Goal: Task Accomplishment & Management: Manage account settings

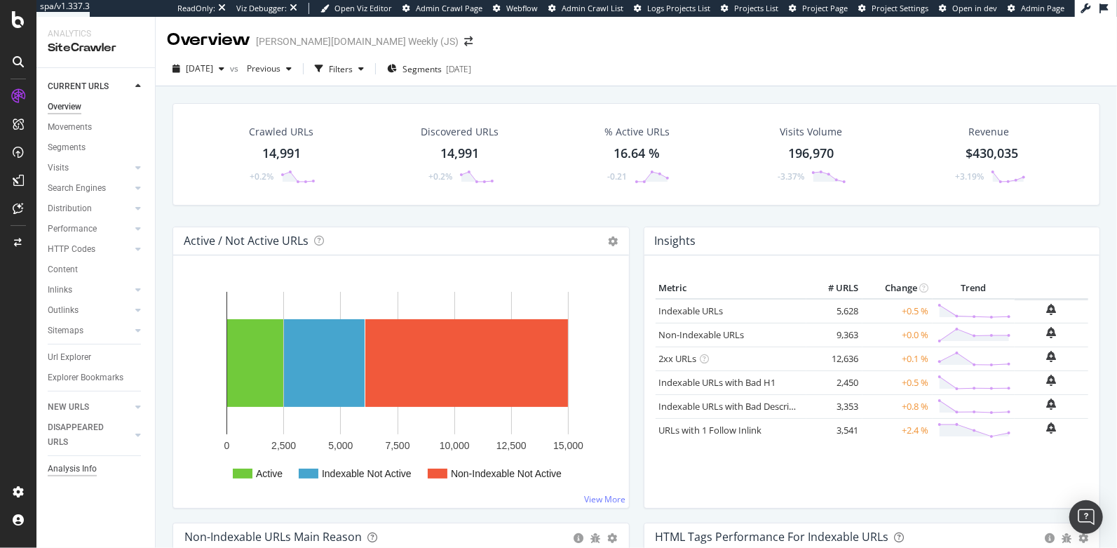
click at [62, 466] on div "Analysis Info" at bounding box center [72, 468] width 49 height 15
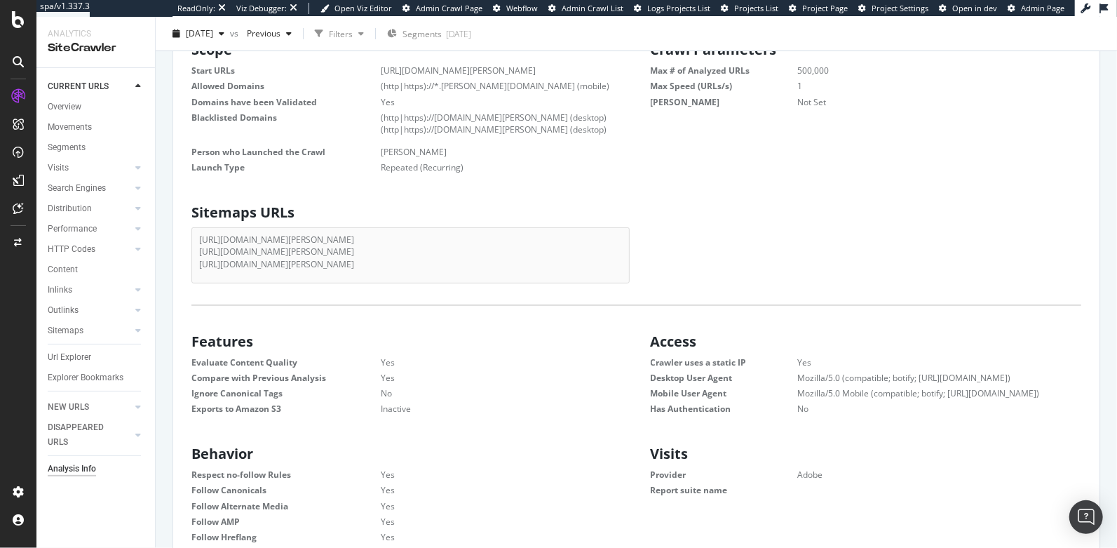
scroll to position [213, 0]
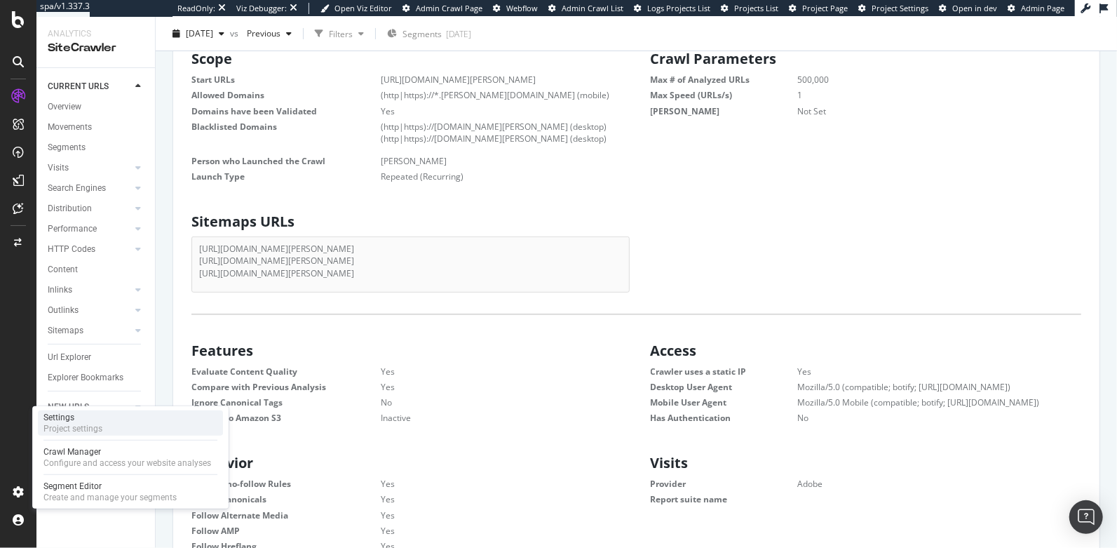
click at [88, 423] on div "Project settings" at bounding box center [72, 428] width 59 height 11
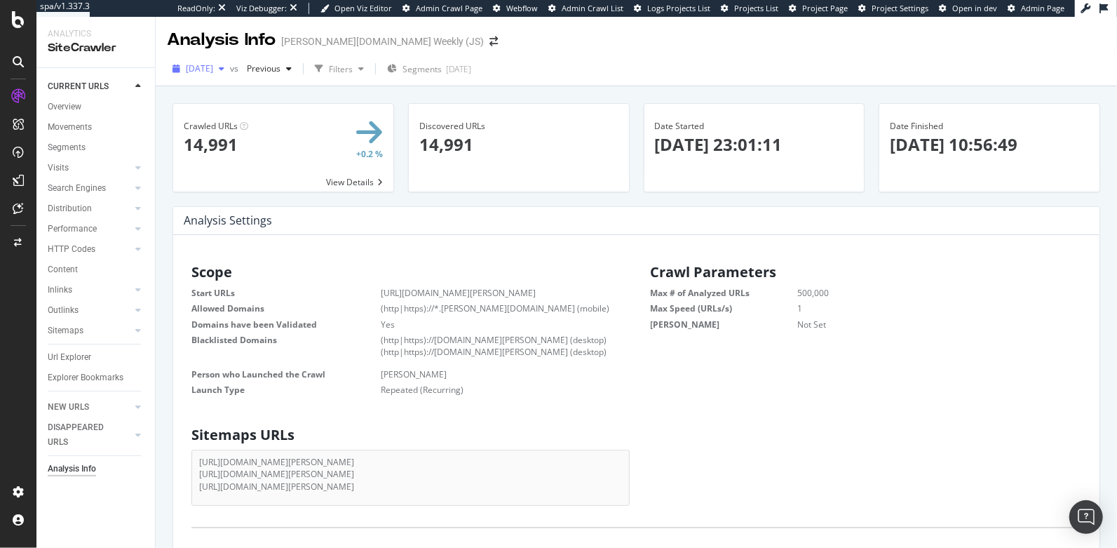
scroll to position [212, 419]
click at [203, 69] on span "2025 Aug. 24th" at bounding box center [199, 68] width 27 height 12
click at [414, 194] on div "Discovered URLs × Close Chart - API Requests List Area Type Request Response Cl…" at bounding box center [519, 154] width 236 height 103
click at [215, 76] on div "2025 Aug. 24th" at bounding box center [198, 68] width 63 height 21
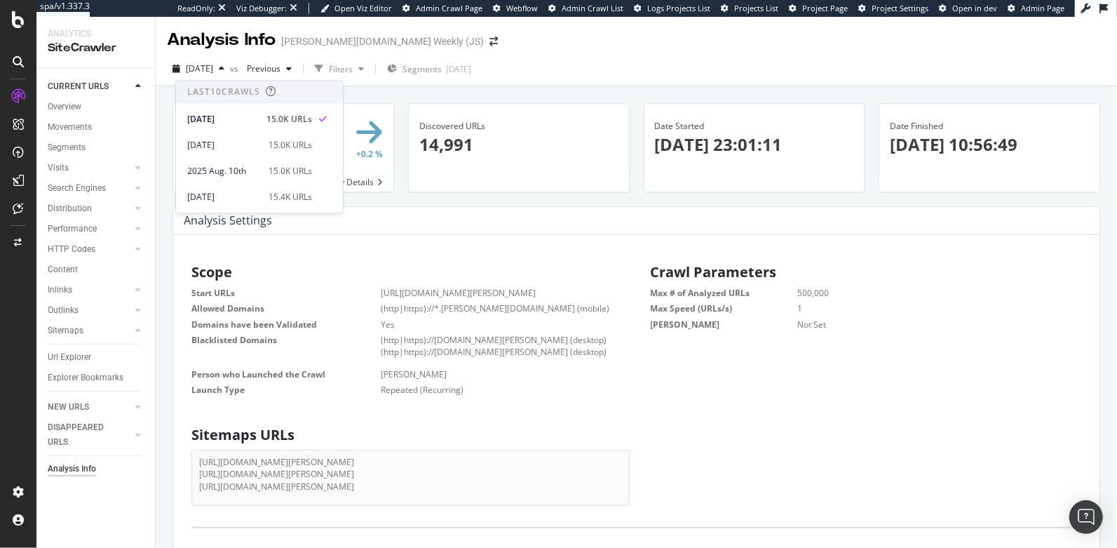
click at [435, 197] on div "Discovered URLs × Close Chart - API Requests List Area Type Request Response Cl…" at bounding box center [519, 154] width 236 height 103
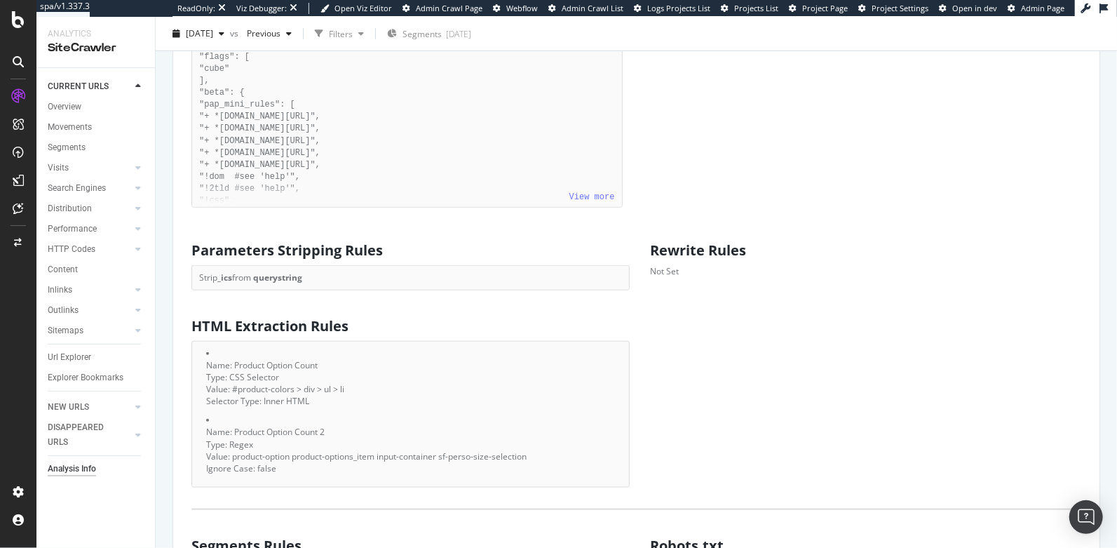
scroll to position [785, 0]
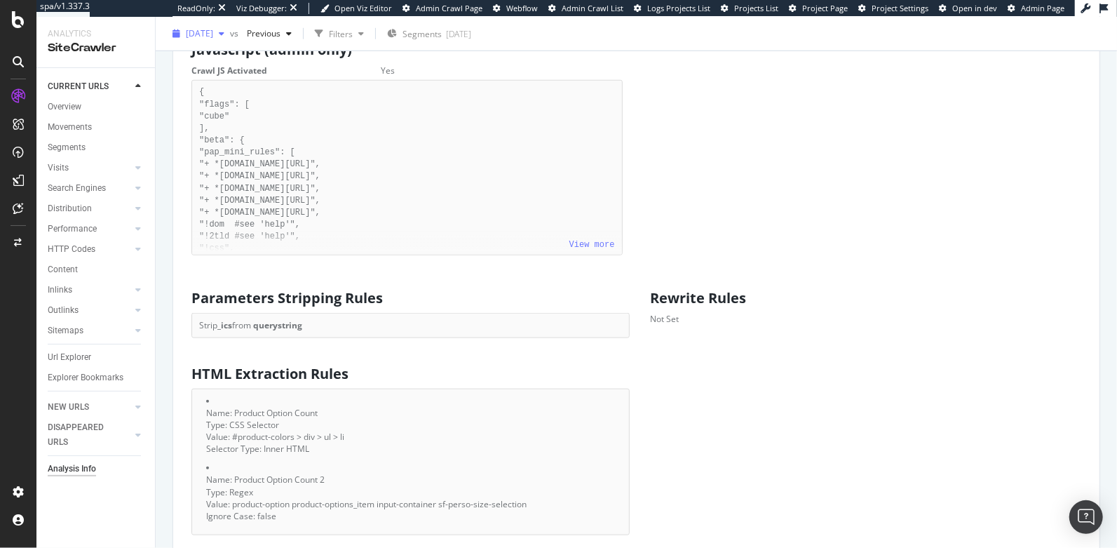
click at [209, 36] on span "2025 Aug. 24th" at bounding box center [199, 33] width 27 height 12
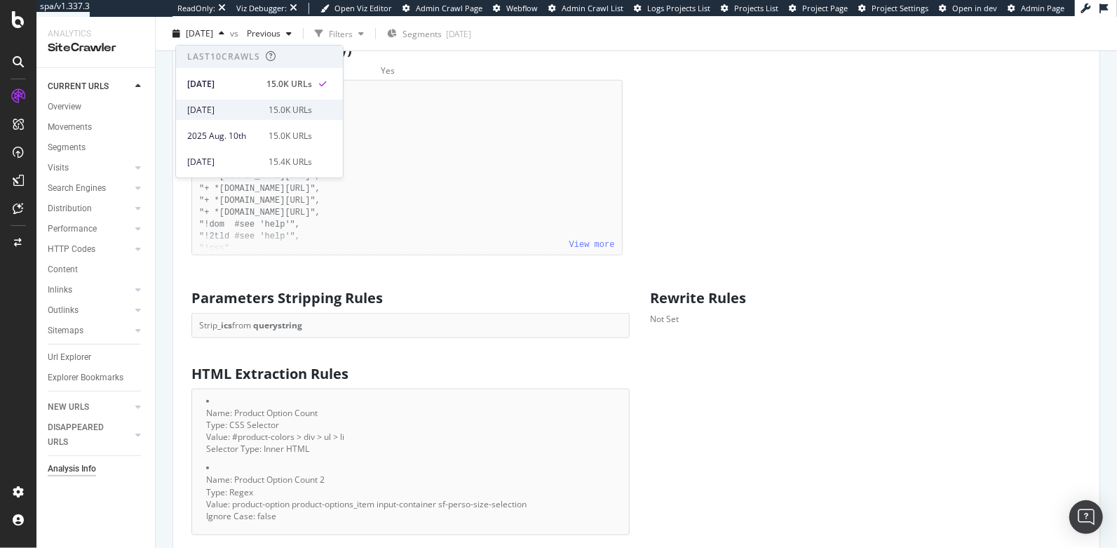
click at [234, 109] on div "2025 Aug. 17th" at bounding box center [223, 109] width 73 height 13
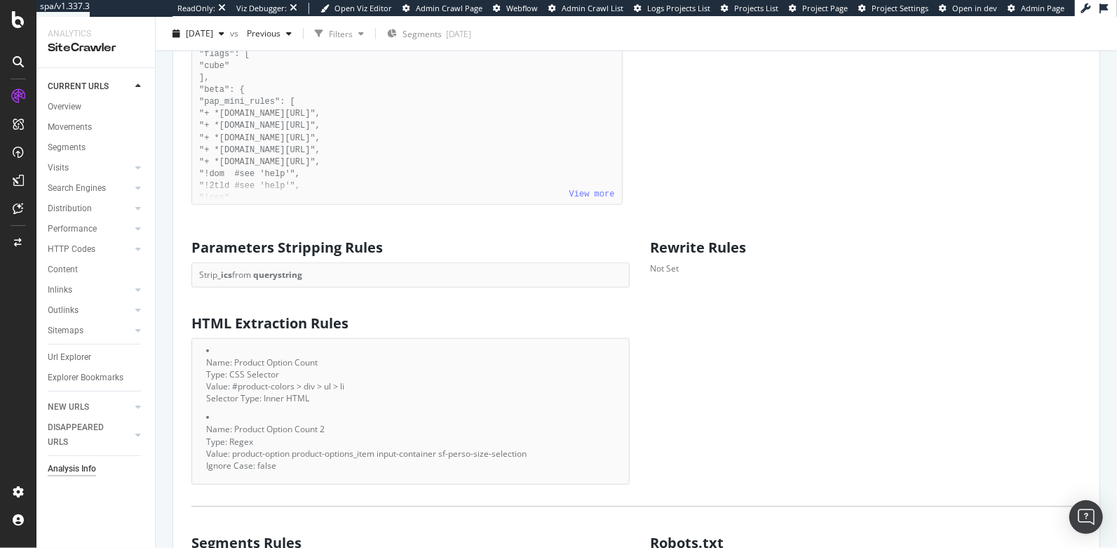
scroll to position [830, 0]
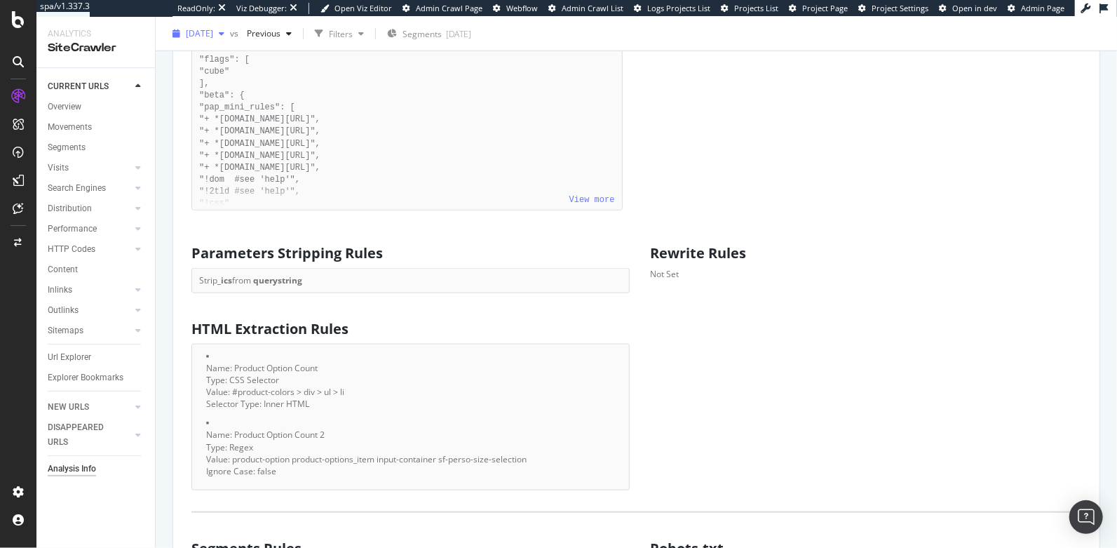
click at [213, 33] on span "2025 Aug. 17th" at bounding box center [199, 33] width 27 height 12
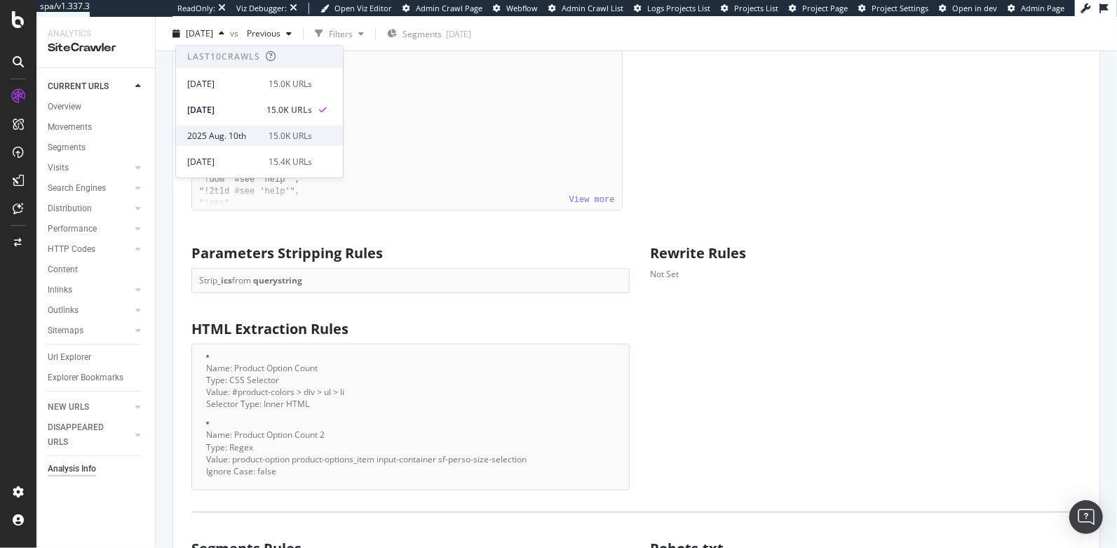
click at [233, 140] on div "2025 Aug. 10th" at bounding box center [223, 135] width 73 height 13
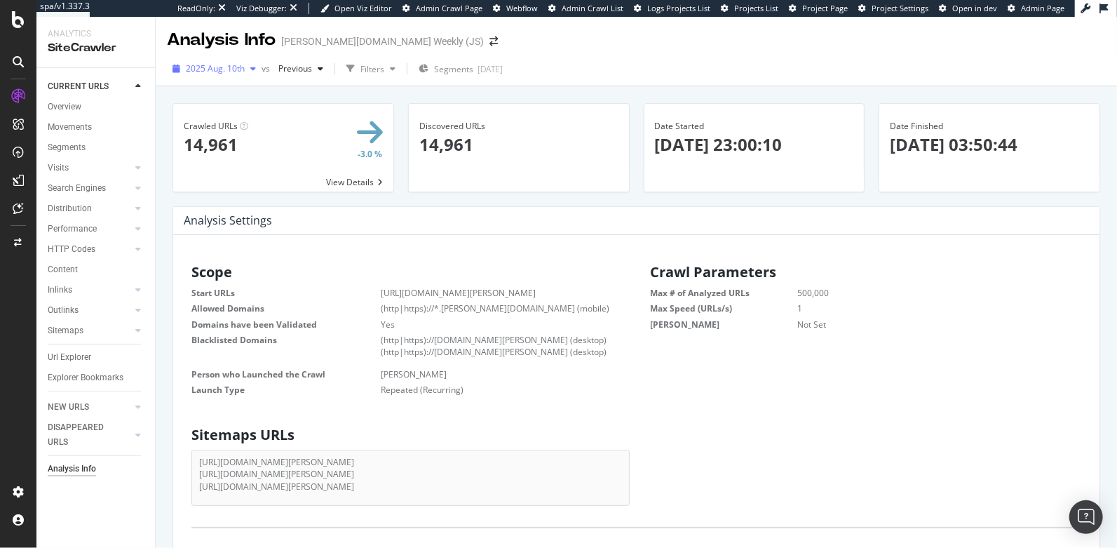
click at [222, 69] on span "2025 Aug. 10th" at bounding box center [215, 68] width 59 height 12
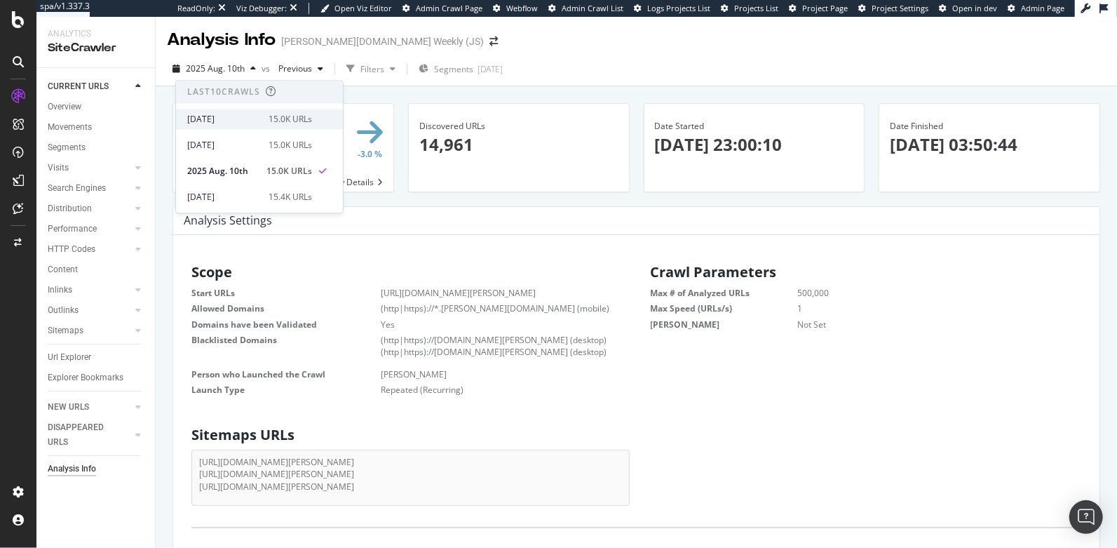
click at [253, 122] on div "2025 Aug. 24th" at bounding box center [223, 119] width 73 height 13
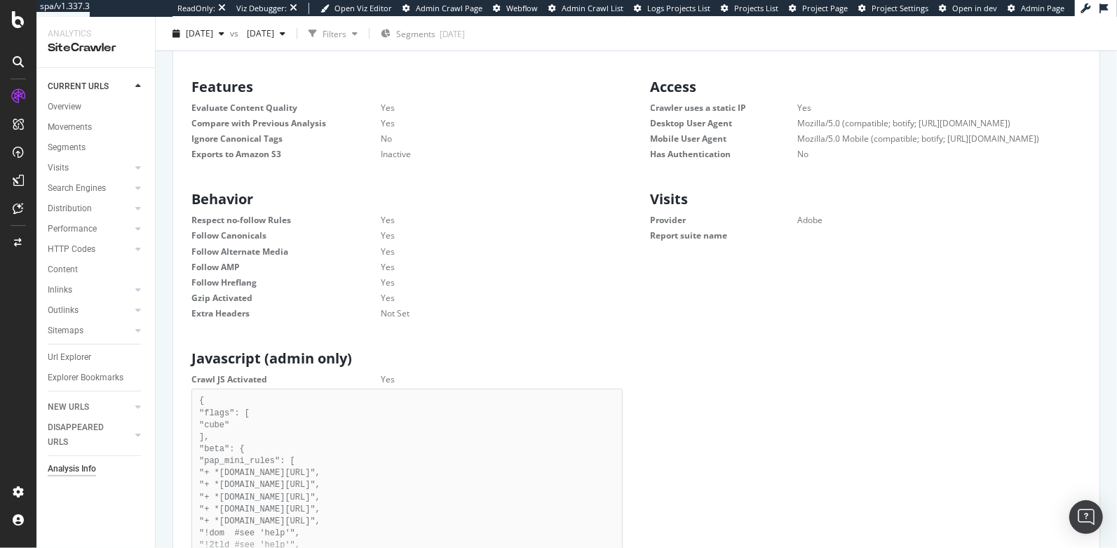
scroll to position [499, 0]
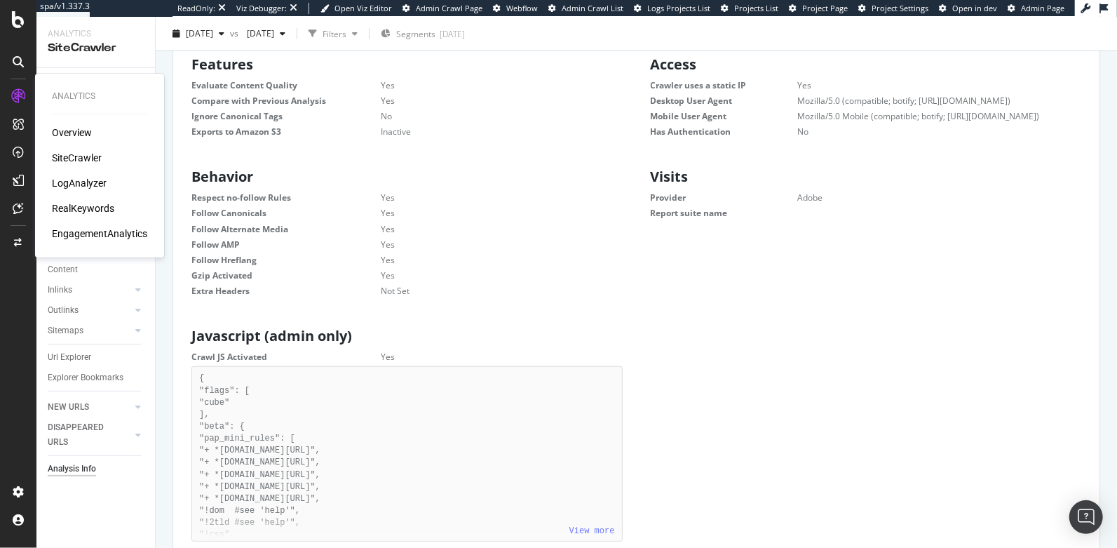
click at [74, 160] on div "SiteCrawler" at bounding box center [77, 158] width 50 height 14
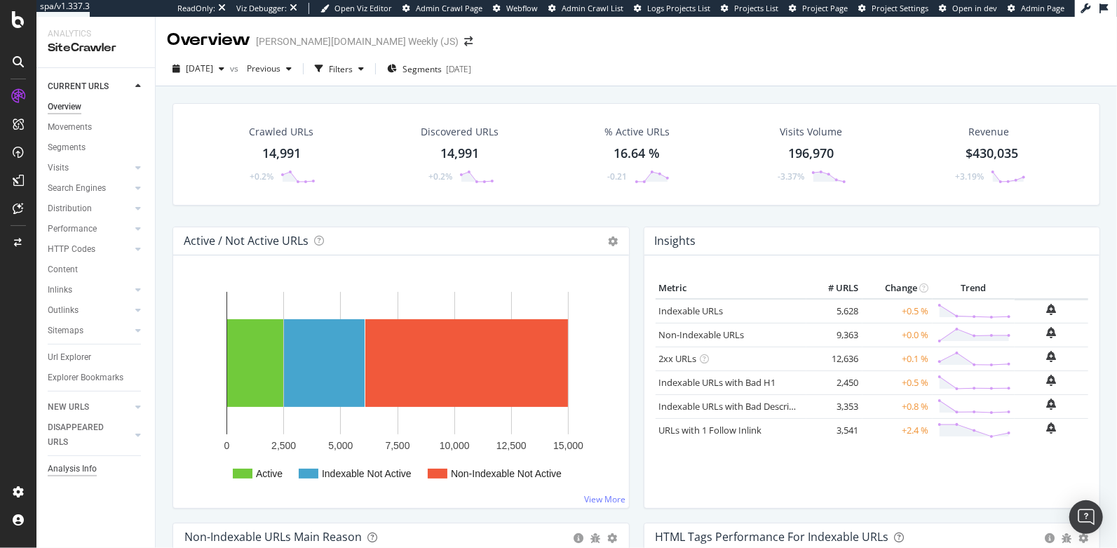
click at [81, 468] on div "Analysis Info" at bounding box center [72, 468] width 49 height 15
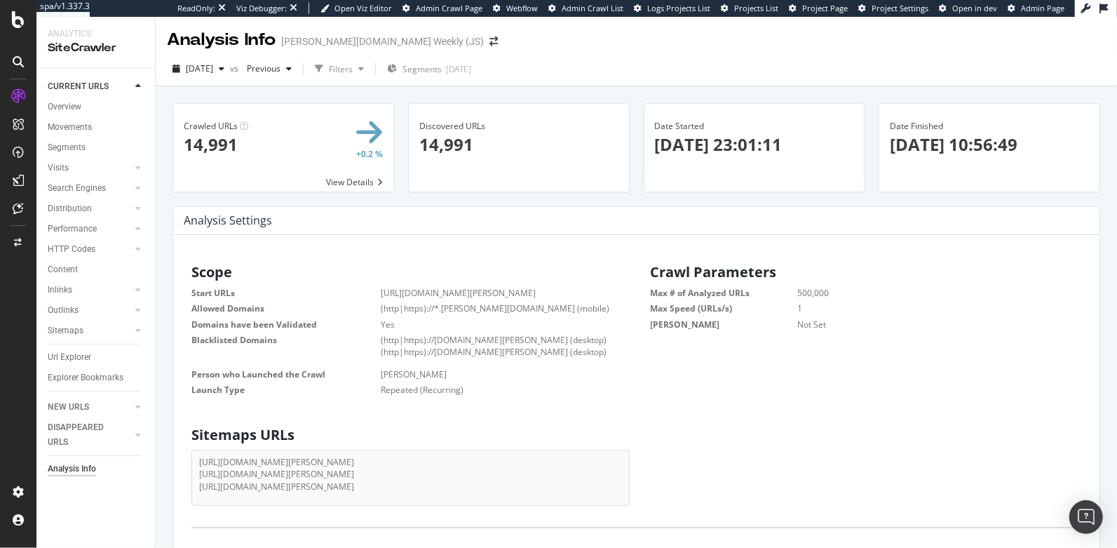
scroll to position [212, 419]
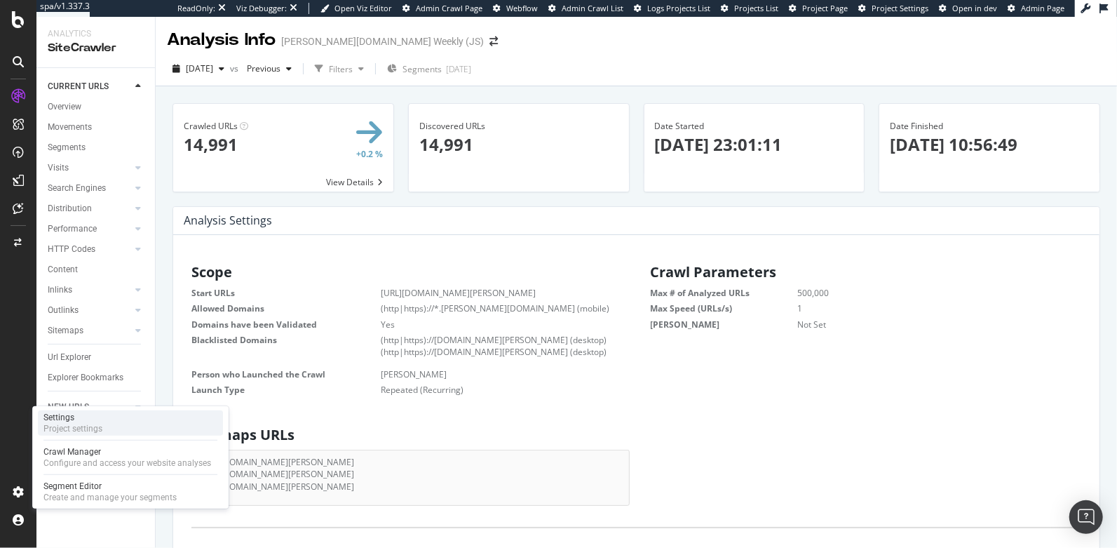
click at [83, 421] on div "Settings" at bounding box center [72, 417] width 59 height 11
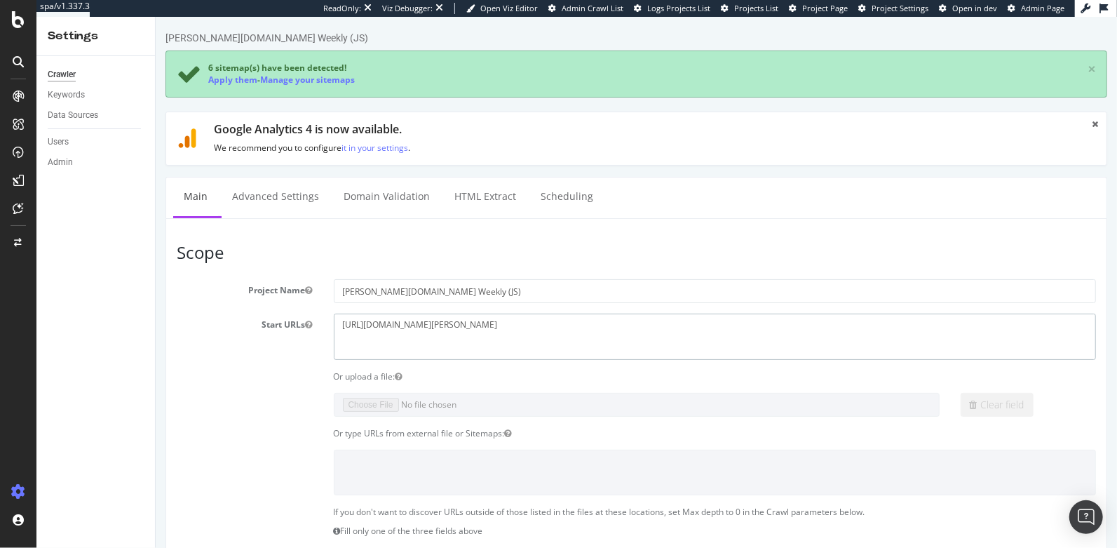
click at [489, 329] on textarea "https://www.wilson.com/en-us/" at bounding box center [714, 336] width 763 height 46
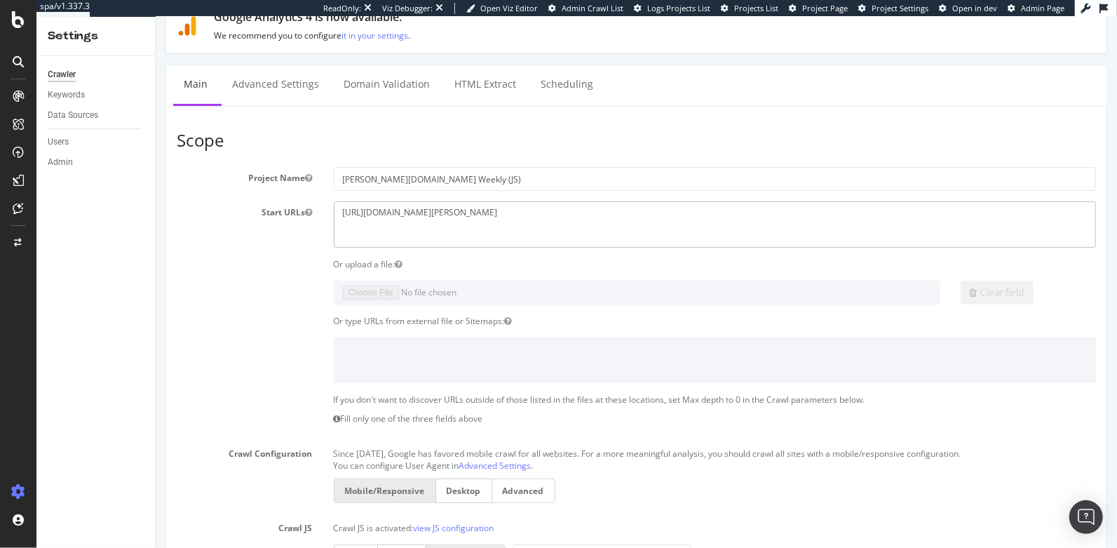
scroll to position [167, 0]
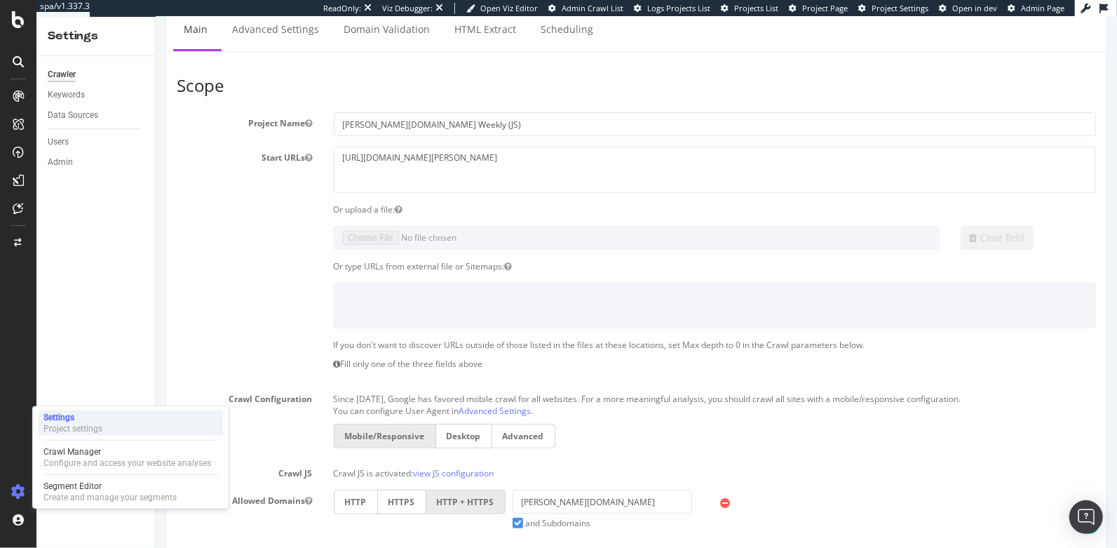
click at [76, 416] on div "Settings" at bounding box center [72, 417] width 59 height 11
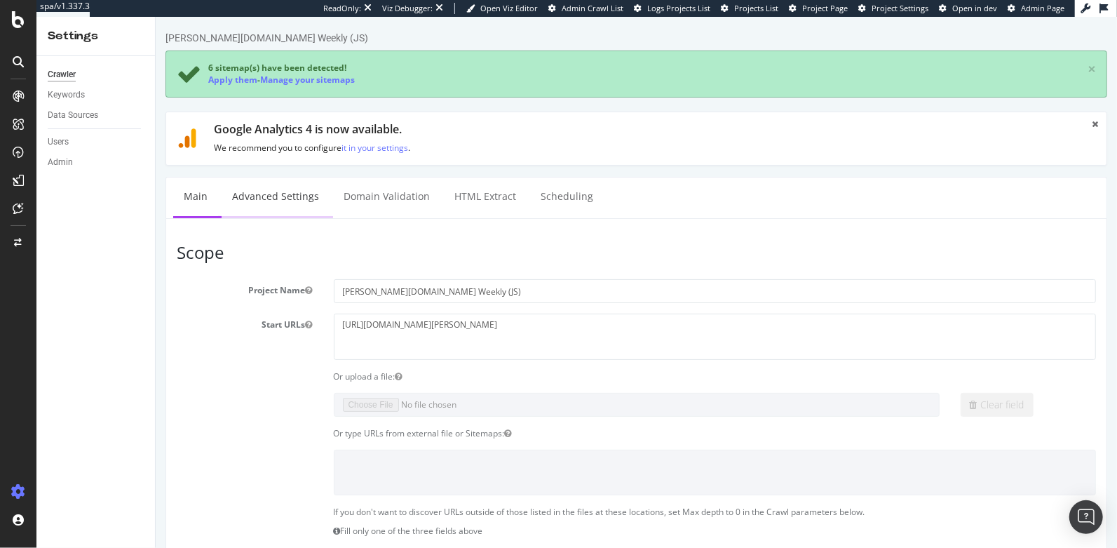
click at [274, 197] on link "Advanced Settings" at bounding box center [275, 196] width 108 height 39
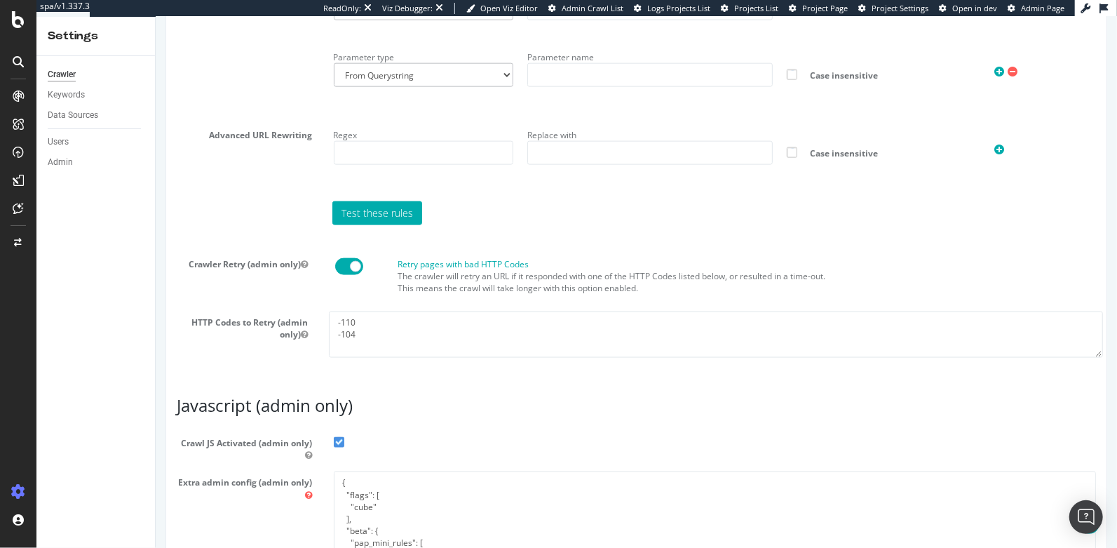
scroll to position [1181, 0]
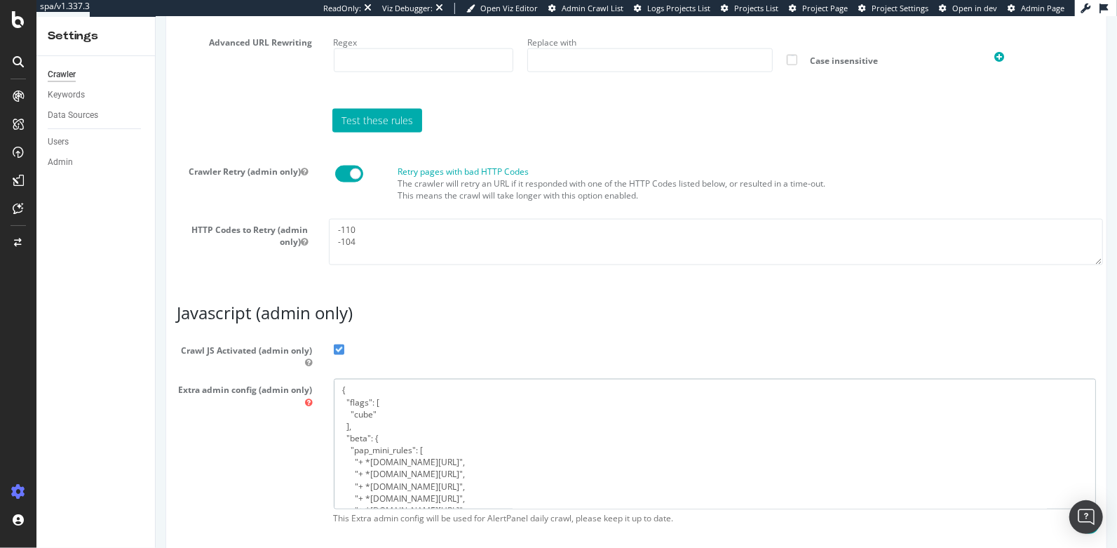
click at [418, 407] on textarea "{ "flags": [ "cube" ], "beta": { "pap_mini_rules": [ "+ *unpkg.com/*", "+ *baza…" at bounding box center [714, 444] width 763 height 130
paste textarea "adobe.io/*", "+ *adobedtm.com/*", "+ *px-cloud.net/*", "+ *sierra.chat/*", "+ *…"
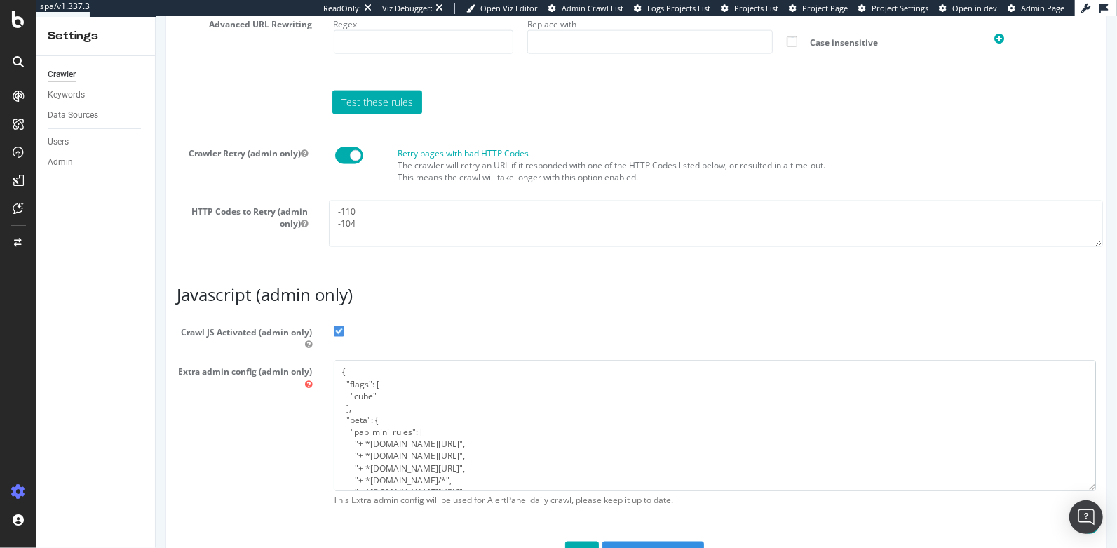
scroll to position [1243, 0]
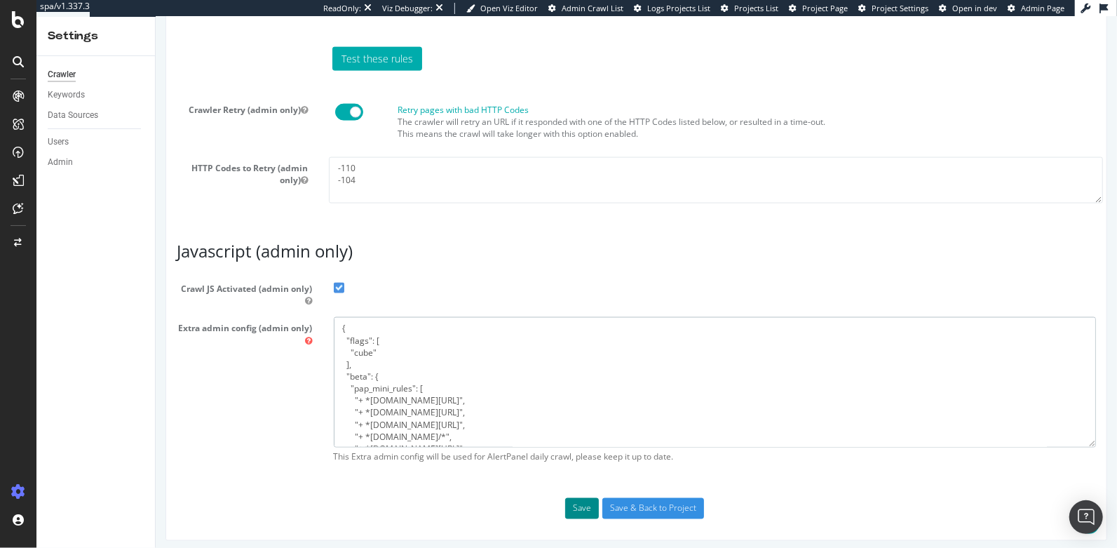
type textarea "{ "flags": [ "cube" ], "beta": { "pap_mini_rules": [ "+ *adobe.io/*", "+ *adobe…"
click at [580, 503] on button "Save" at bounding box center [581, 508] width 34 height 21
click at [567, 498] on button "Save" at bounding box center [581, 508] width 34 height 21
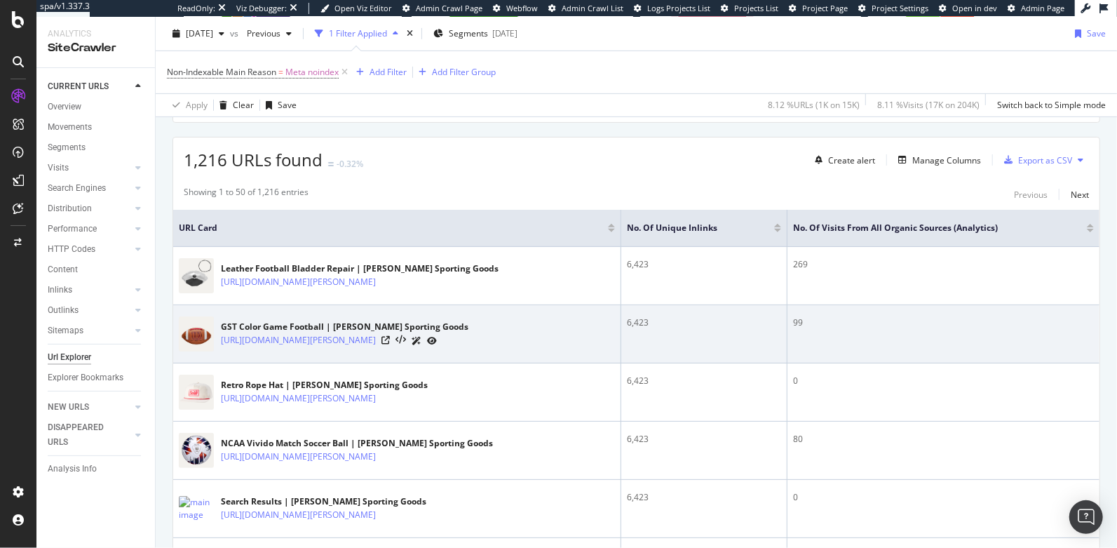
scroll to position [330, 0]
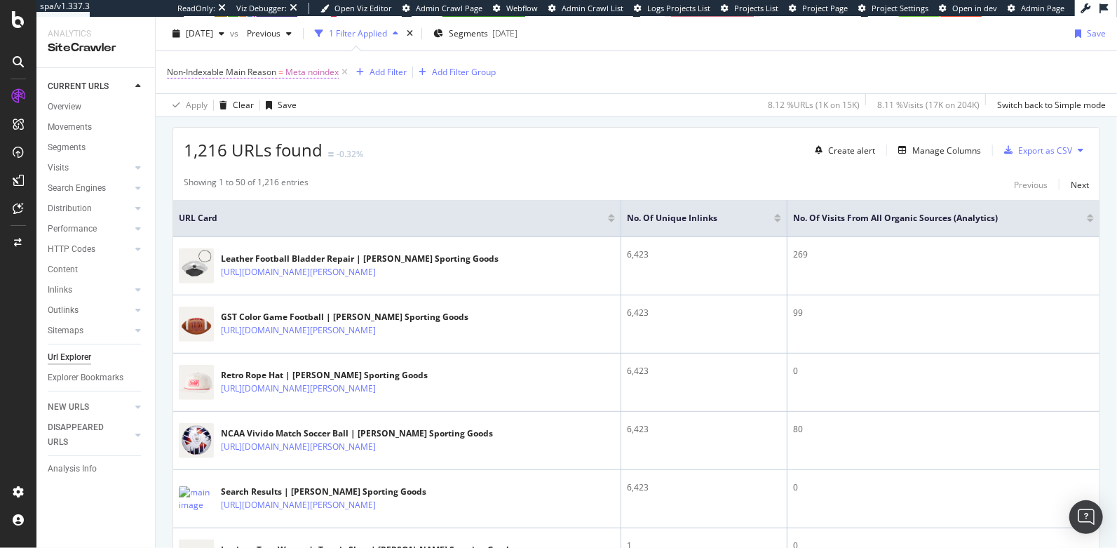
click at [297, 74] on span "Meta noindex" at bounding box center [311, 72] width 53 height 20
click at [67, 102] on div "Overview" at bounding box center [65, 107] width 34 height 15
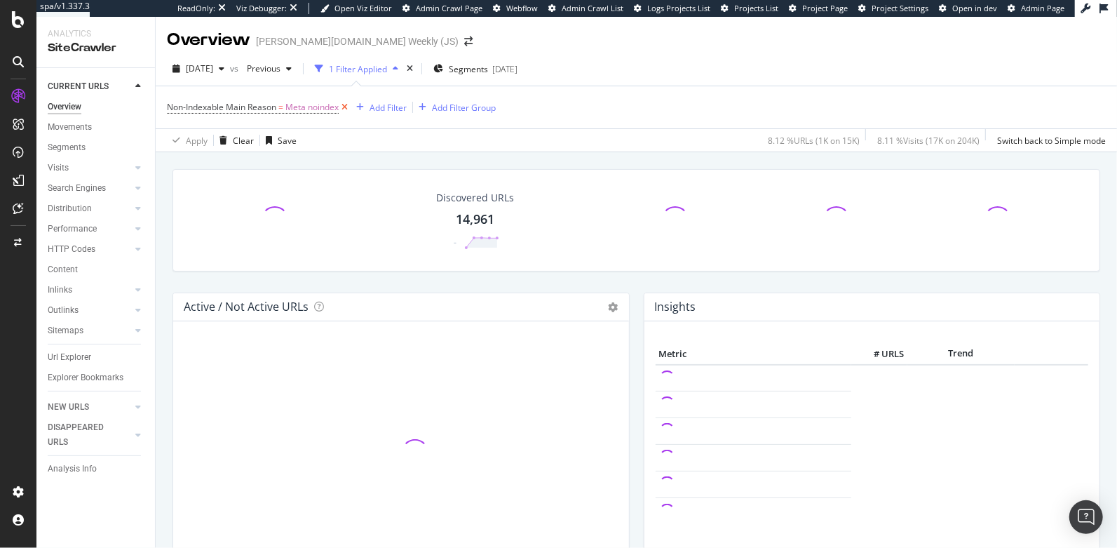
click at [345, 102] on icon at bounding box center [345, 107] width 12 height 14
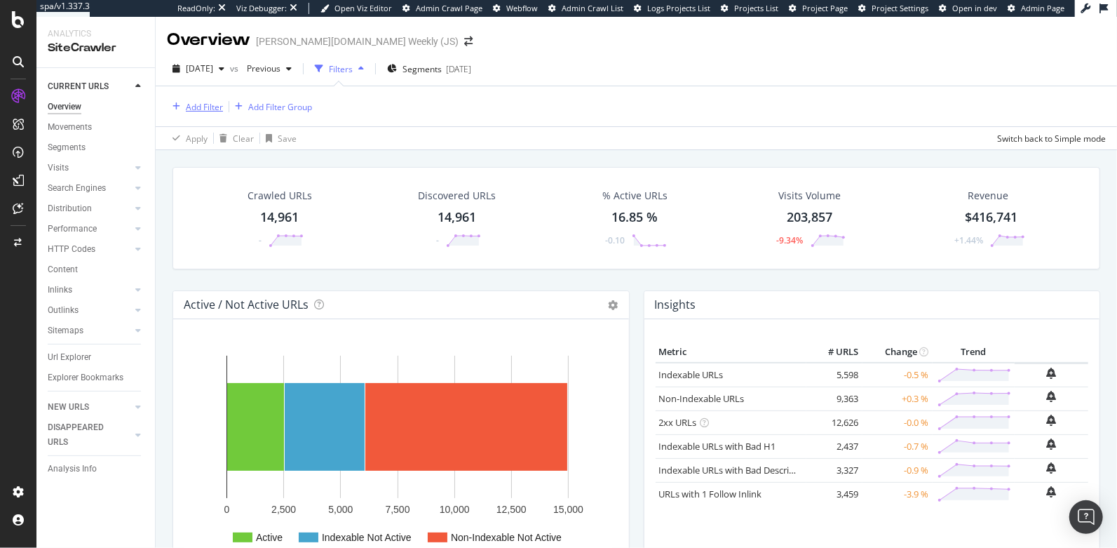
click at [189, 105] on div "Add Filter" at bounding box center [204, 107] width 37 height 12
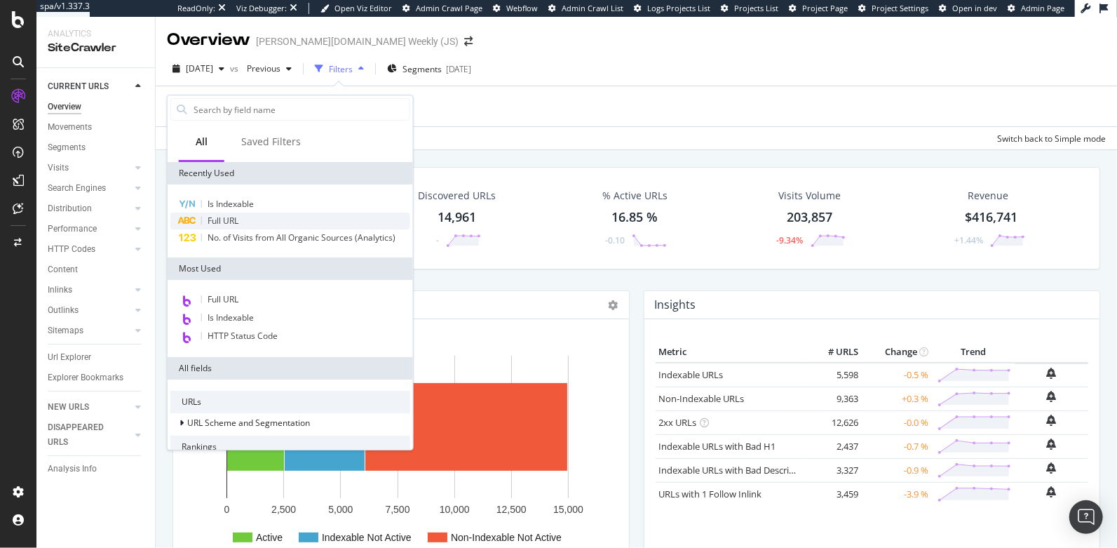
click at [212, 215] on span "Full URL" at bounding box center [223, 221] width 31 height 12
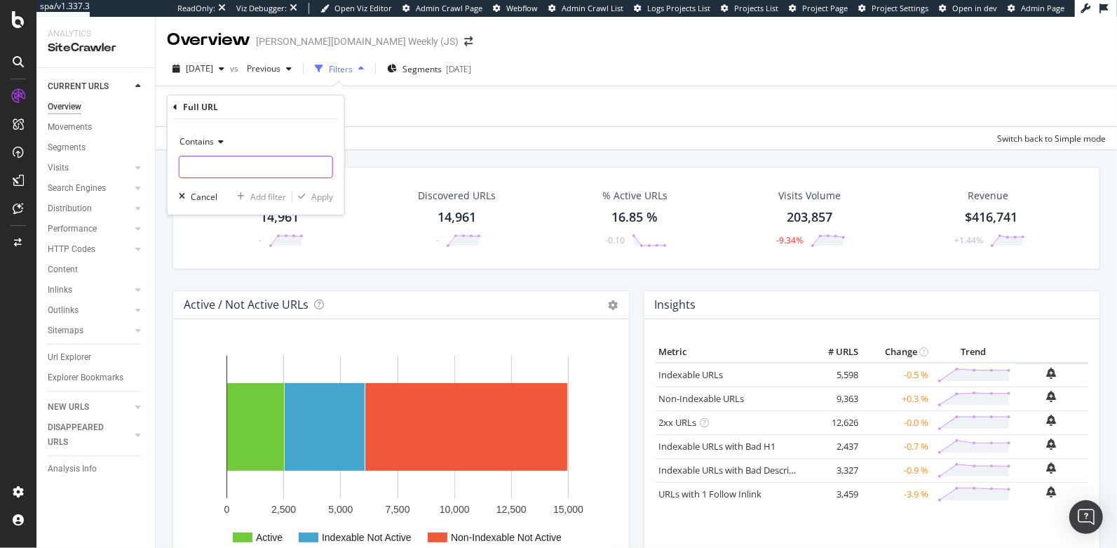
click at [203, 176] on input "text" at bounding box center [255, 167] width 153 height 22
paste input "https://www.wilson.com/en-us/explore/golf/driver-vs-driver/contestants/tim-slama"
type input "https://www.wilson.com/en-us/explore/golf/driver-vs-driver/contestants/tim-slama"
click at [324, 195] on div "Apply" at bounding box center [322, 197] width 22 height 12
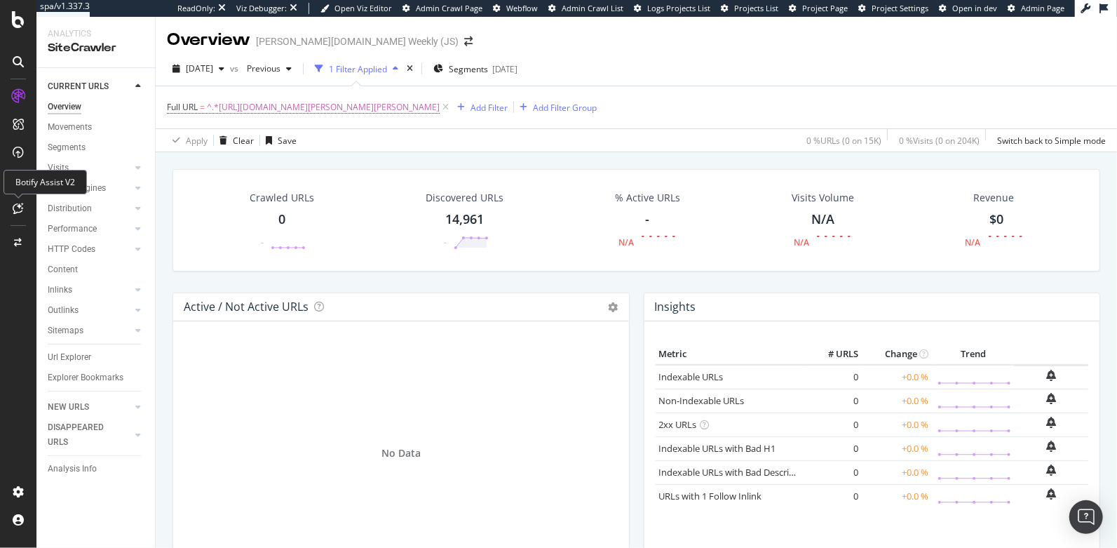
click at [13, 207] on icon at bounding box center [18, 208] width 11 height 11
